Goal: Find specific page/section: Find specific page/section

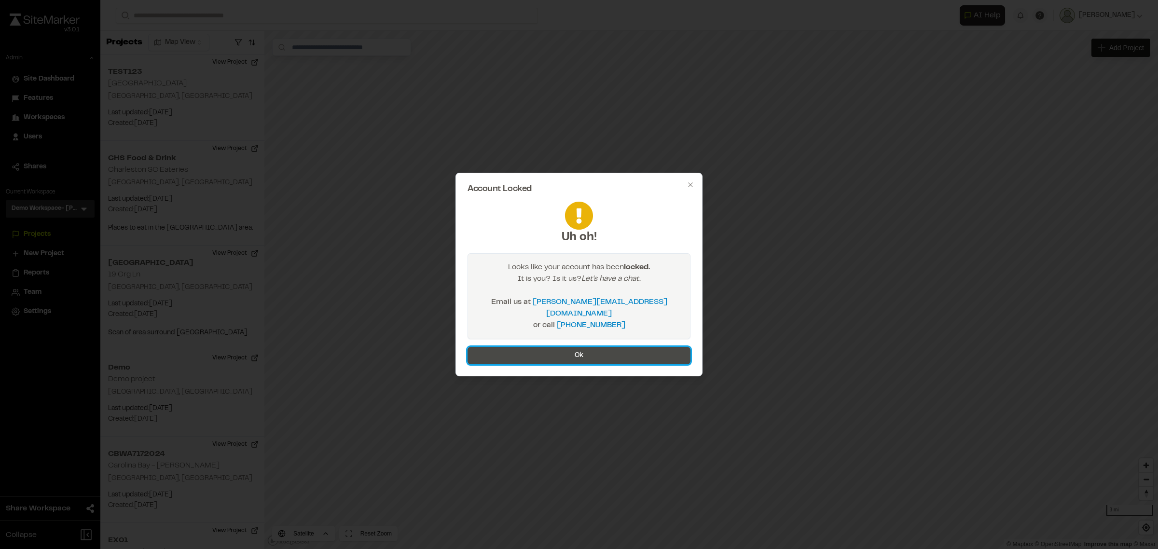
click at [576, 347] on button "Ok" at bounding box center [579, 355] width 223 height 17
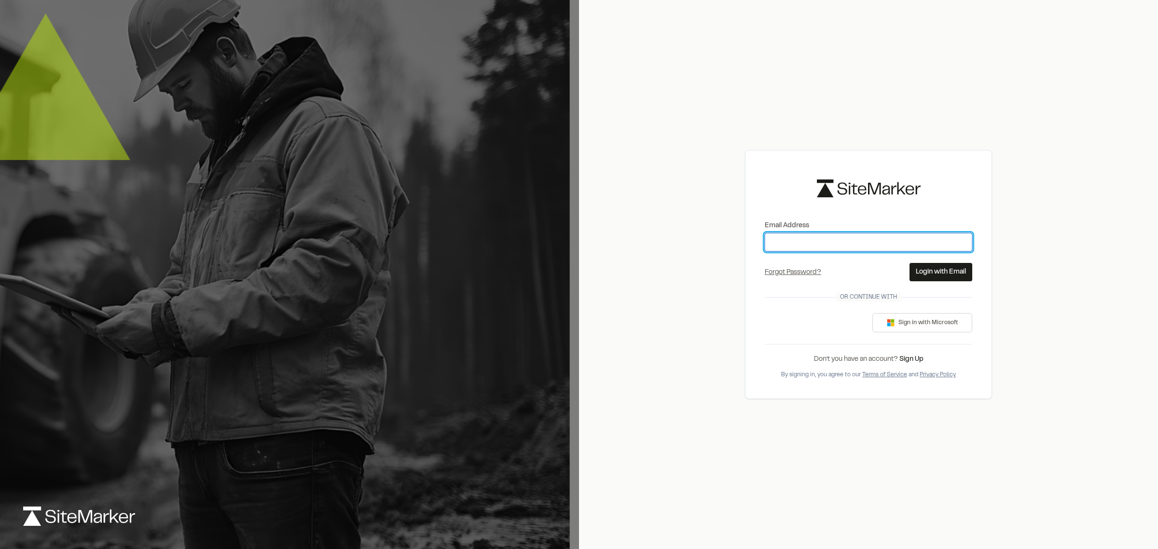
click at [840, 240] on input "Email Address" at bounding box center [869, 242] width 208 height 18
type input "**********"
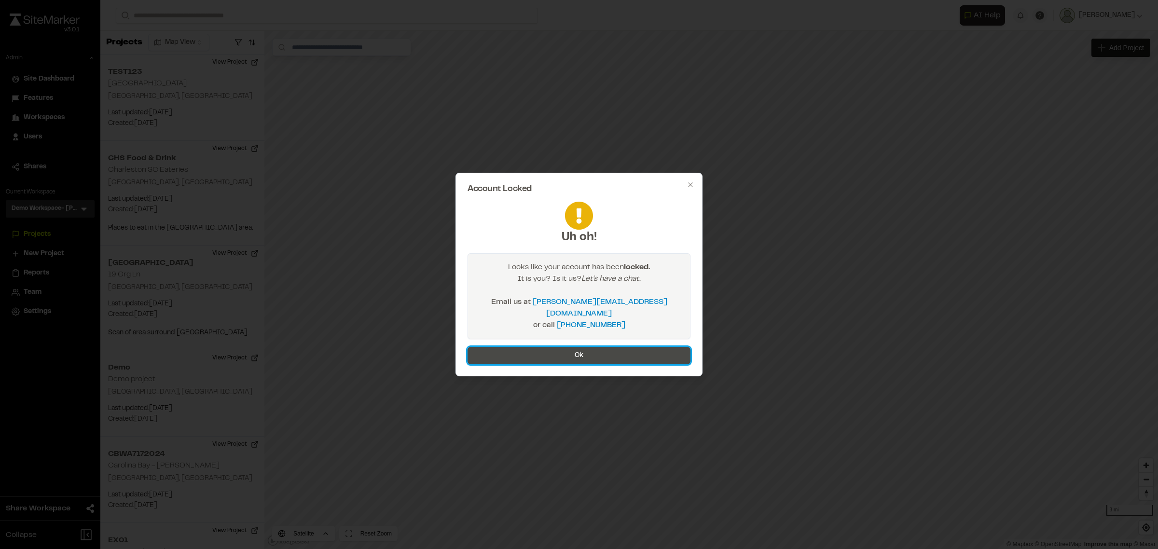
click at [560, 350] on button "Ok" at bounding box center [579, 355] width 223 height 17
click at [496, 351] on button "Ok" at bounding box center [579, 355] width 223 height 17
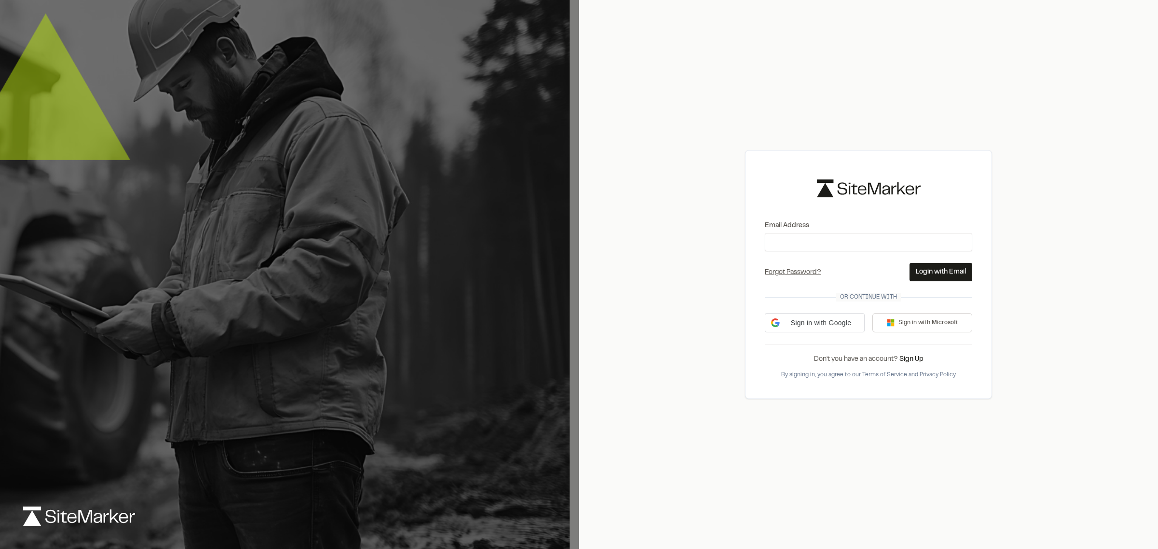
click at [496, 351] on img at bounding box center [289, 274] width 579 height 549
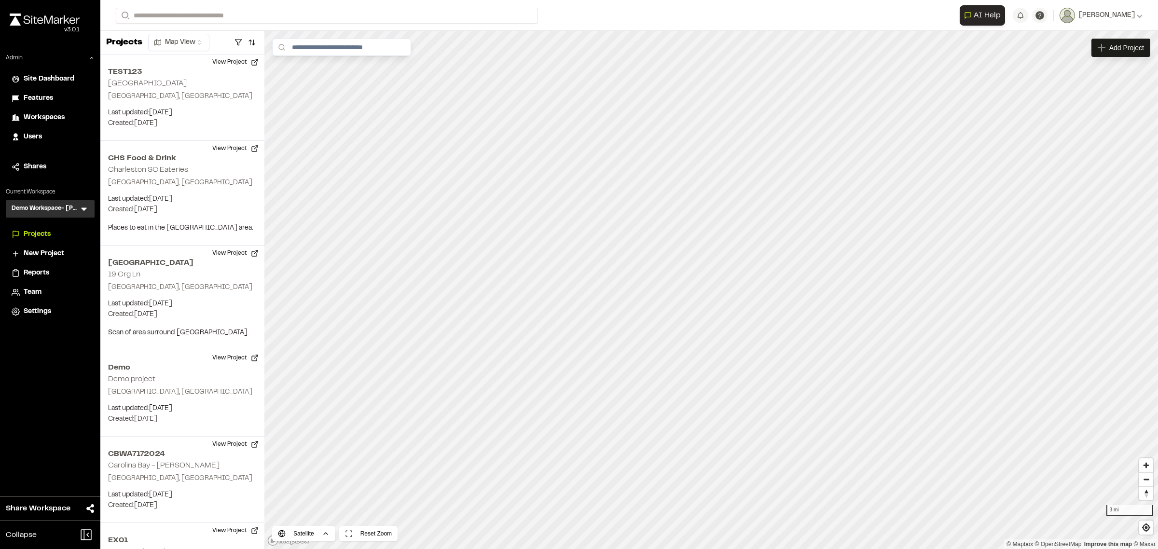
click at [82, 208] on icon at bounding box center [84, 209] width 10 height 10
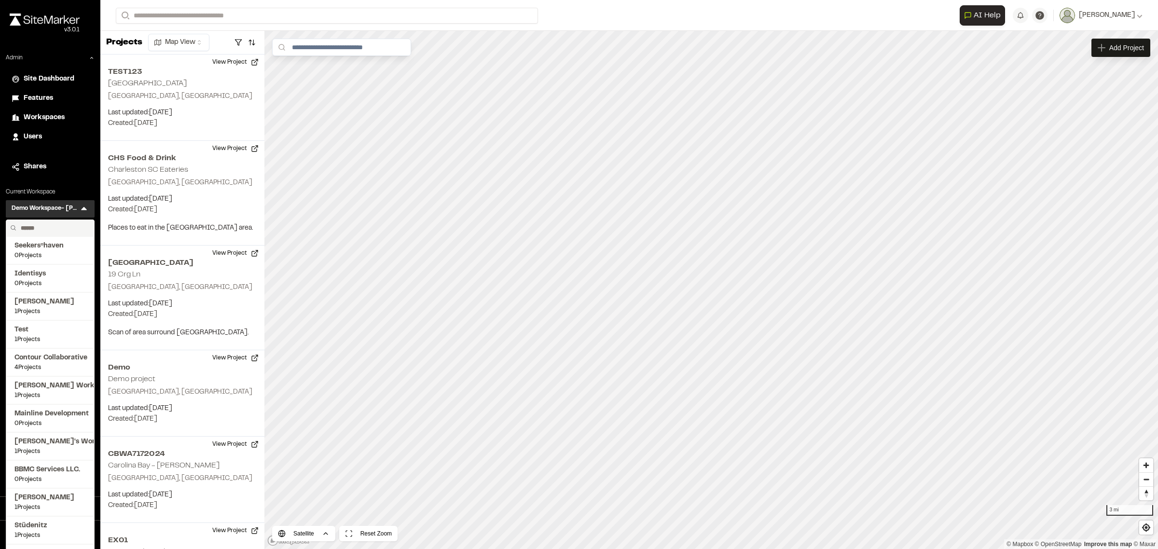
click at [63, 225] on input "text" at bounding box center [53, 228] width 73 height 16
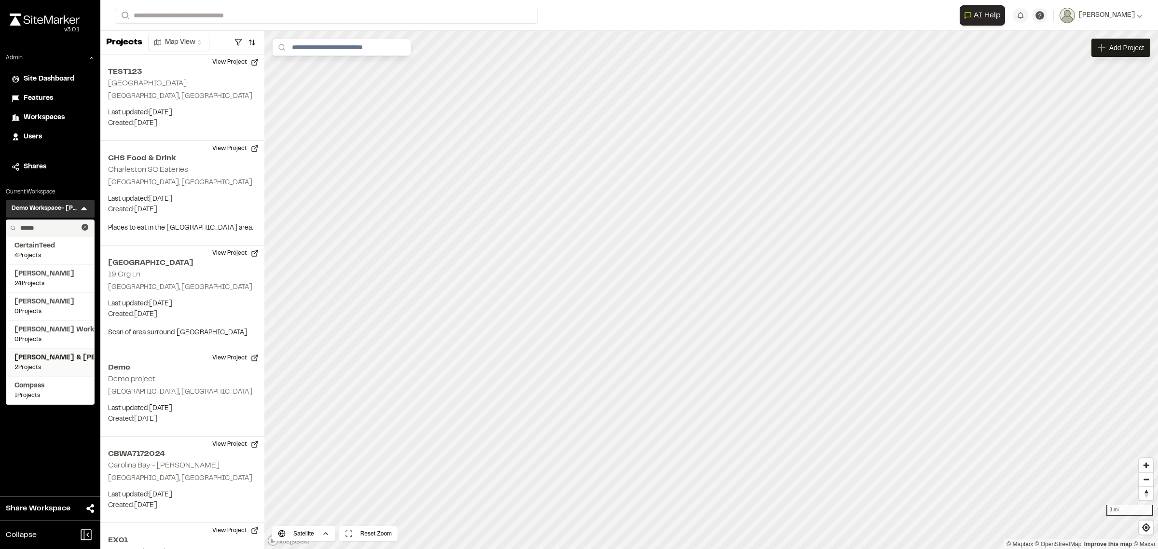
type input "******"
click at [44, 360] on span "[PERSON_NAME] & [PERSON_NAME]" at bounding box center [49, 358] width 71 height 11
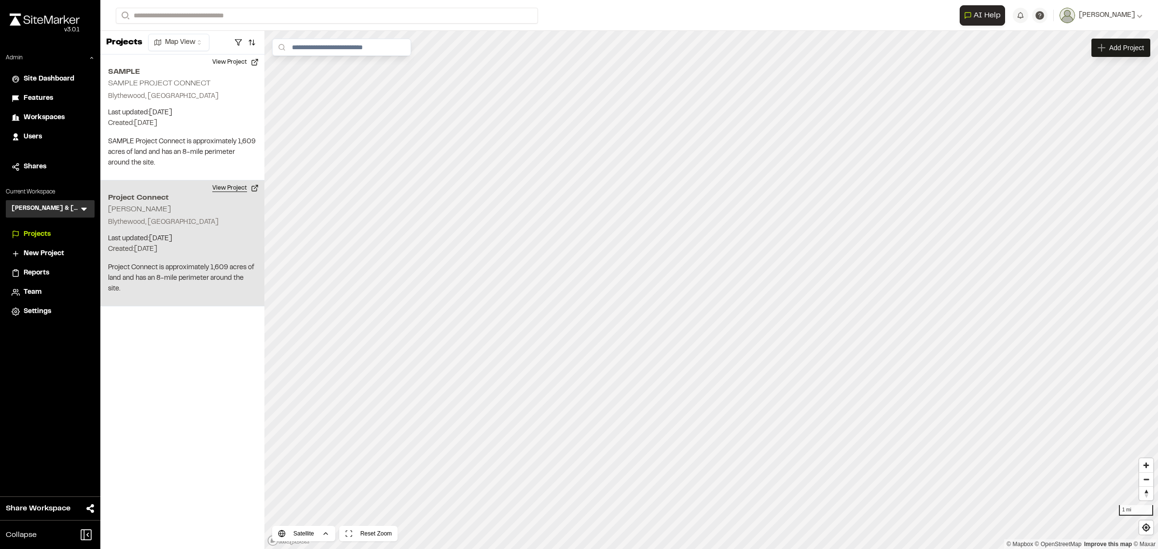
click at [234, 184] on button "View Project" at bounding box center [236, 188] width 58 height 15
